Goal: Task Accomplishment & Management: Use online tool/utility

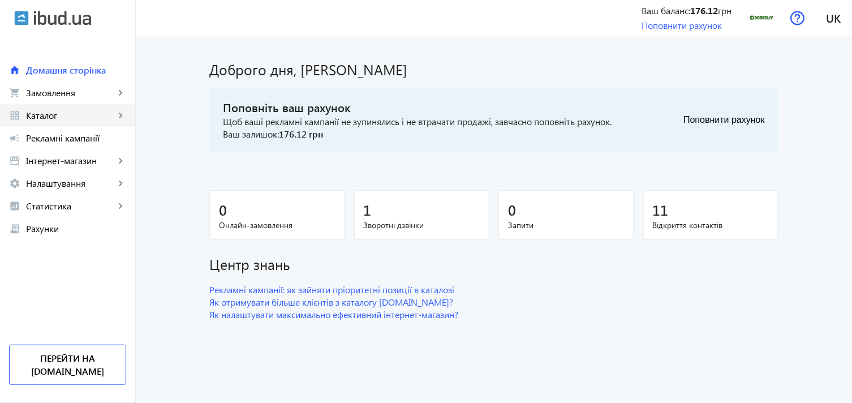
click at [65, 110] on span "Каталог" at bounding box center [70, 115] width 89 height 11
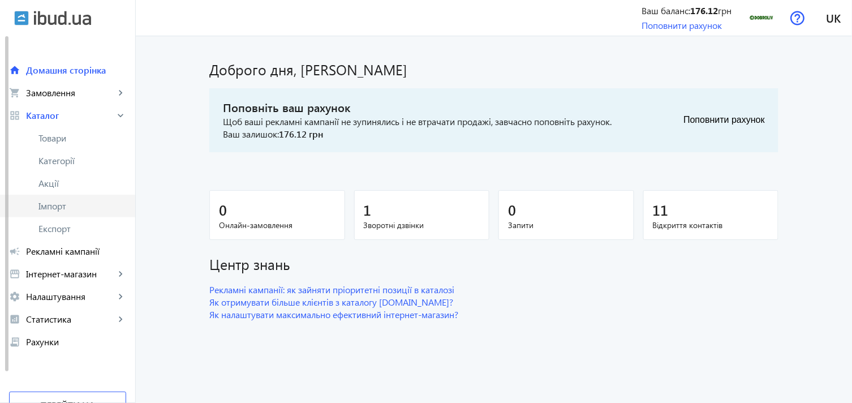
click at [78, 203] on span "Імпорт" at bounding box center [82, 205] width 88 height 11
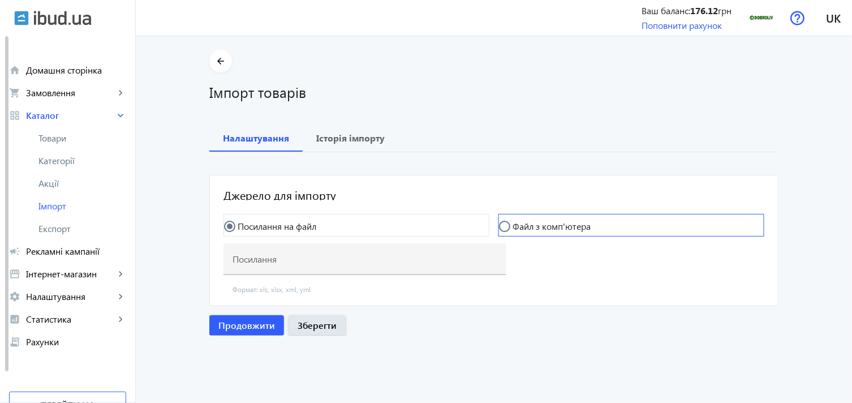
click at [494, 218] on div at bounding box center [504, 226] width 27 height 27
radio input "false"
radio input "true"
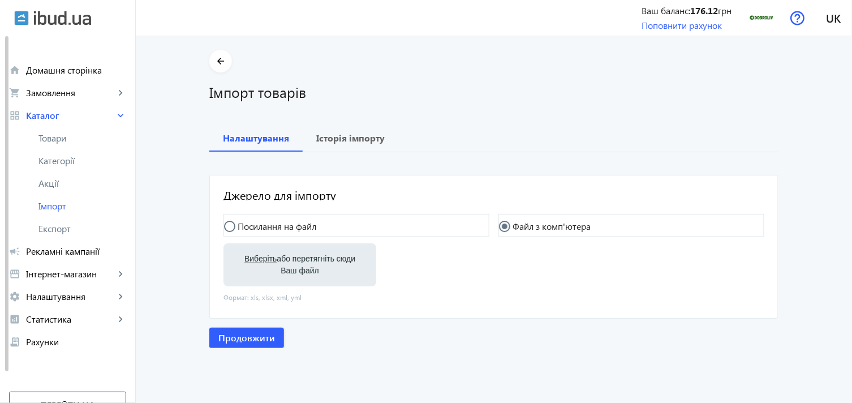
click at [298, 258] on label "Виберіть або перетягніть сюди Ваш файл" at bounding box center [300, 265] width 135 height 32
click at [298, 259] on input "Виберіть або перетягніть сюди Ваш файл" at bounding box center [300, 266] width 135 height 14
type input "C:\fakepath\dobroliv-6-2025-09-16-07-43.xlsx"
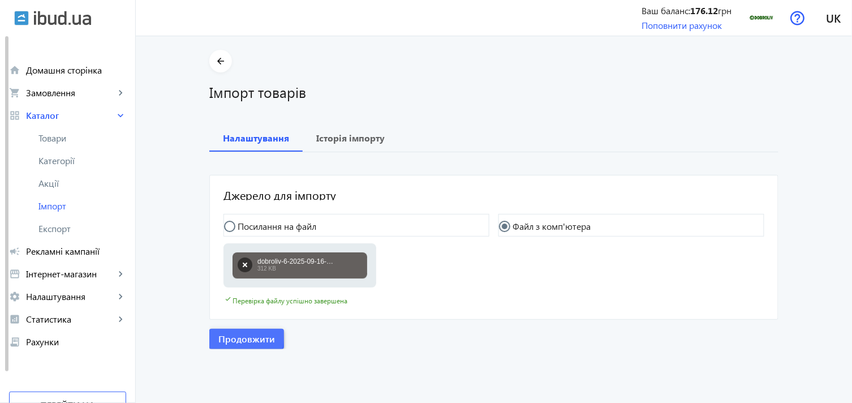
click at [209, 334] on span "button" at bounding box center [246, 338] width 75 height 27
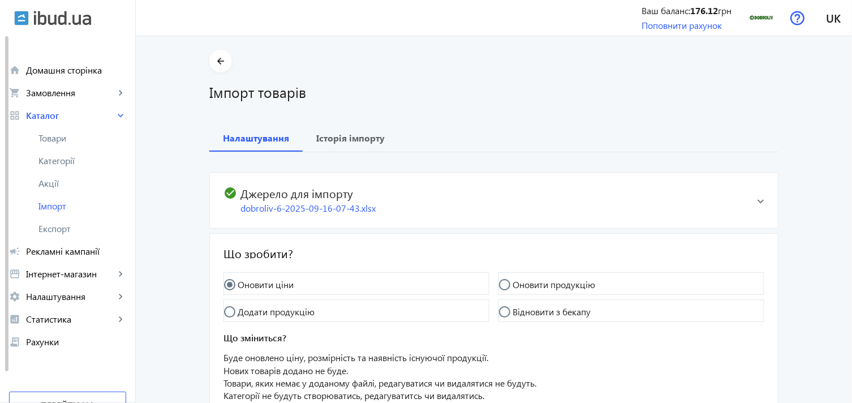
scroll to position [102, 0]
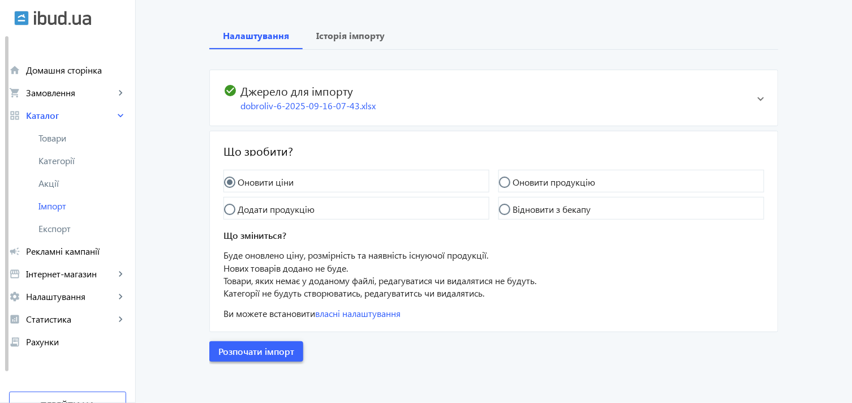
click at [281, 349] on span "Розпочати імпорт" at bounding box center [256, 351] width 76 height 12
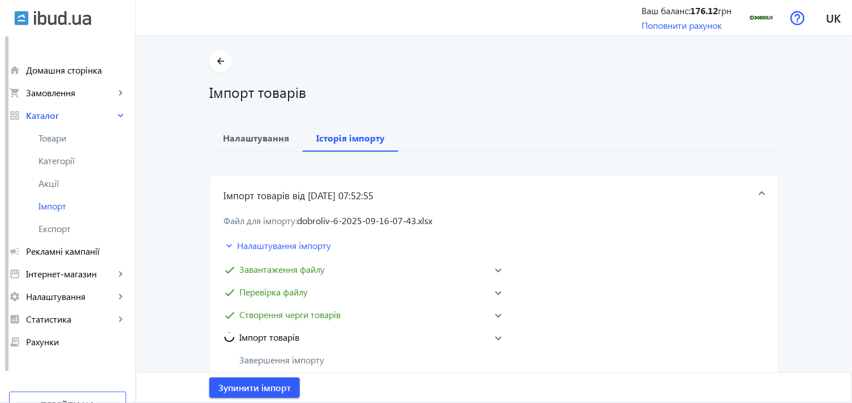
scroll to position [126, 0]
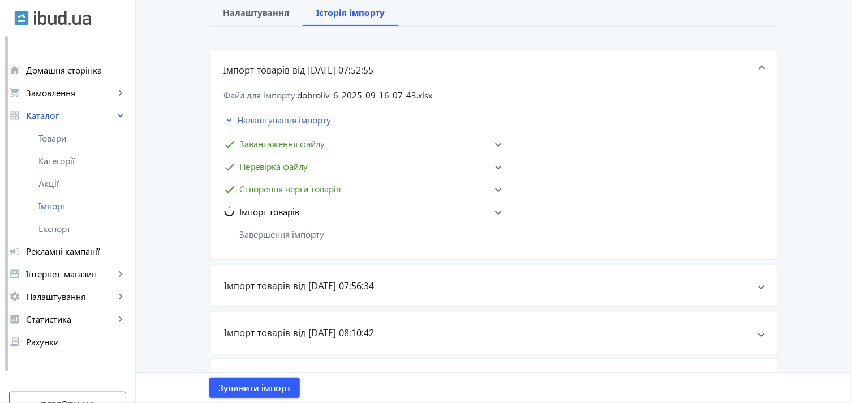
click at [489, 211] on span "Імпорт товарів" at bounding box center [360, 212] width 272 height 14
